Goal: Task Accomplishment & Management: Use online tool/utility

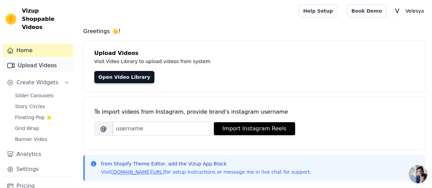
click at [43, 59] on link "Upload Videos" at bounding box center [38, 66] width 71 height 14
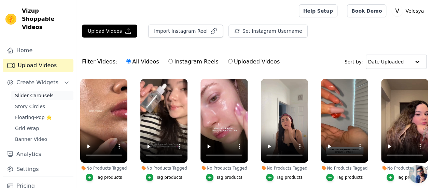
click at [38, 92] on span "Slider Carousels" at bounding box center [34, 95] width 39 height 7
